Goal: Task Accomplishment & Management: Manage account settings

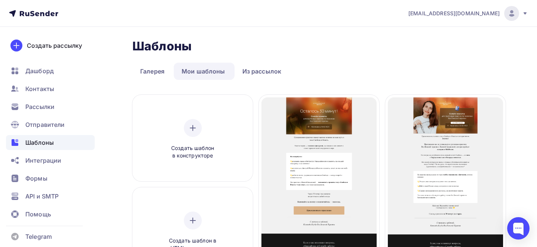
click at [311, 63] on ul "Галерея Мои шаблоны Из рассылок" at bounding box center [318, 71] width 373 height 17
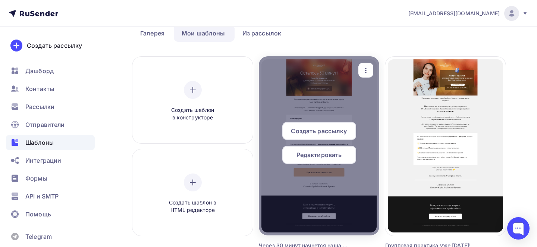
scroll to position [38, 0]
click at [368, 66] on icon "button" at bounding box center [365, 70] width 9 height 9
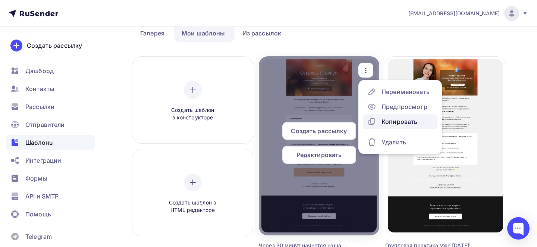
click at [394, 125] on div "Копировать" at bounding box center [399, 121] width 36 height 9
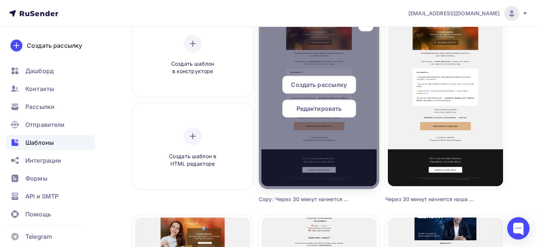
scroll to position [71, 0]
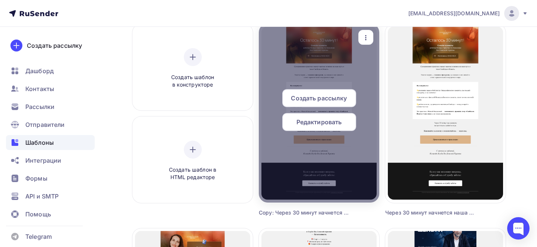
click at [363, 39] on icon "button" at bounding box center [365, 37] width 9 height 9
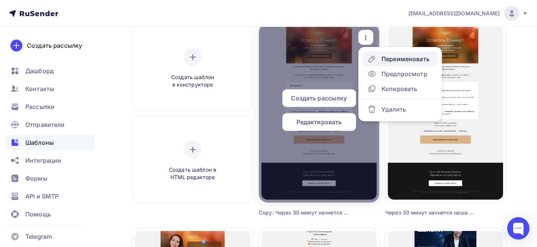
click at [377, 57] on div "Переименовать" at bounding box center [398, 58] width 62 height 9
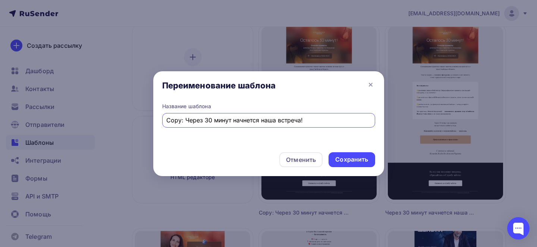
click at [291, 123] on input "Copy: Через 30 минут начнется наша встреча!" at bounding box center [268, 120] width 204 height 9
paste input "Как привлечь деньги в свою жизнь?"
type input "Как привлечь деньги в свою жизнь?"
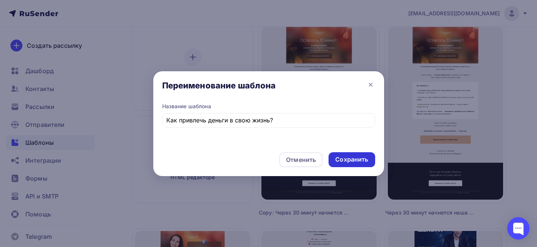
click at [348, 158] on div "Сохранить" at bounding box center [351, 159] width 33 height 9
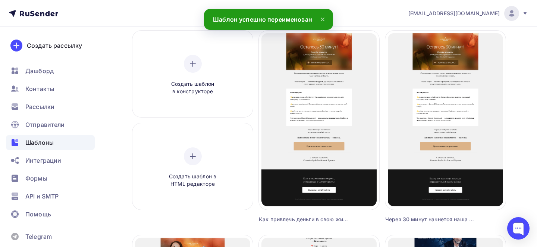
scroll to position [64, 0]
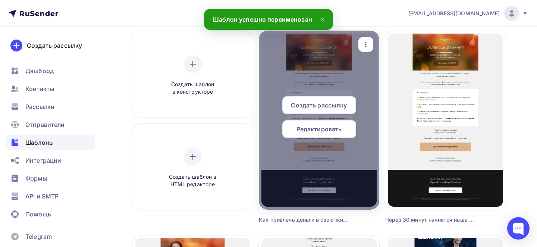
click at [312, 126] on span "Редактировать" at bounding box center [318, 129] width 45 height 9
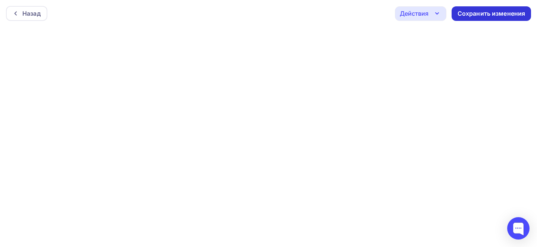
click at [496, 16] on div "Сохранить изменения" at bounding box center [492, 13] width 68 height 9
